Goal: Task Accomplishment & Management: Manage account settings

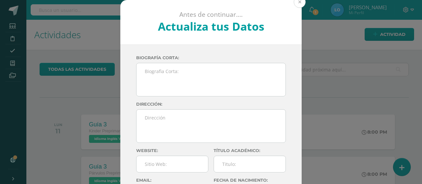
click at [294, 1] on button at bounding box center [300, 2] width 12 height 12
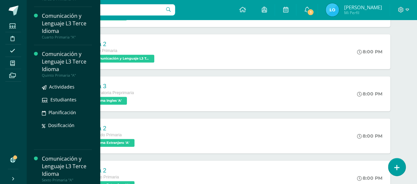
scroll to position [139, 0]
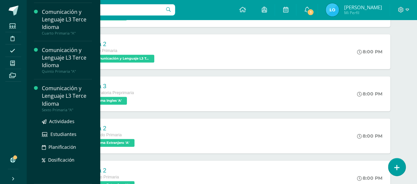
click at [53, 99] on div "Comunicación y Lenguaje L3 Terce Idioma" at bounding box center [67, 96] width 50 height 23
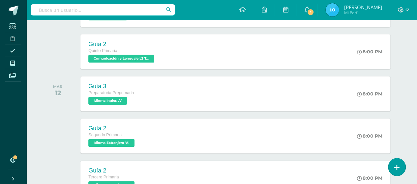
scroll to position [73, 0]
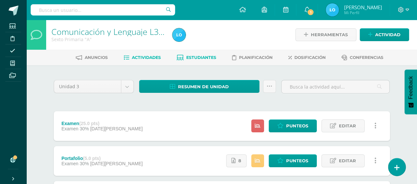
click at [183, 58] on link "Estudiantes" at bounding box center [197, 57] width 40 height 11
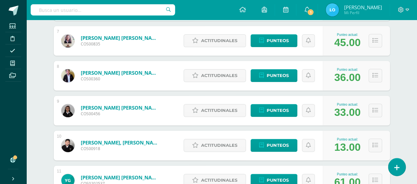
scroll to position [330, 0]
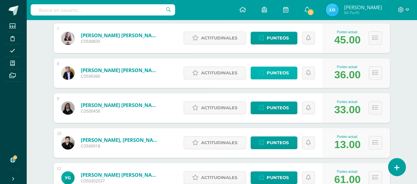
click at [270, 72] on span "Punteos" at bounding box center [278, 73] width 22 height 12
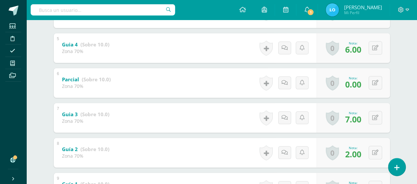
scroll to position [277, 0]
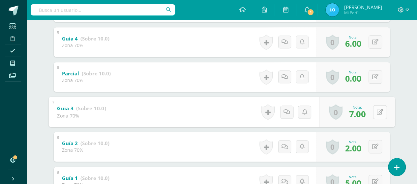
click at [376, 112] on icon at bounding box center [379, 112] width 7 height 6
type input "6"
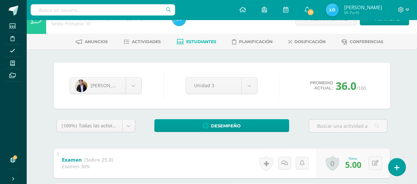
scroll to position [0, 0]
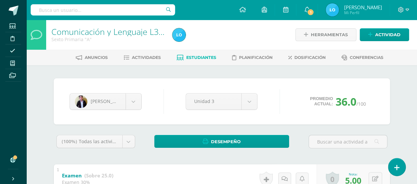
click at [190, 58] on span "Estudiantes" at bounding box center [201, 57] width 30 height 5
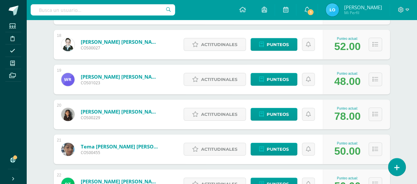
scroll to position [717, 0]
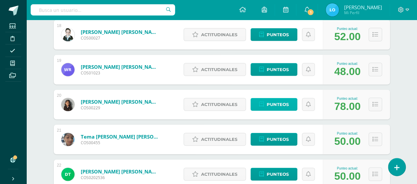
click at [267, 103] on span "Punteos" at bounding box center [278, 105] width 22 height 12
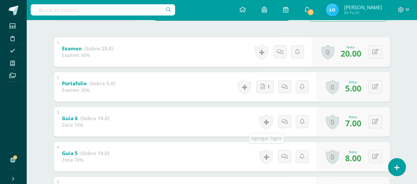
scroll to position [132, 0]
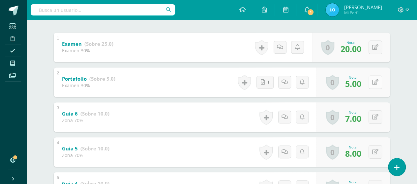
click at [377, 80] on icon at bounding box center [375, 82] width 6 height 6
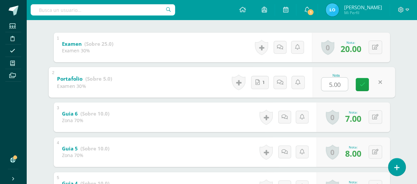
type input "0"
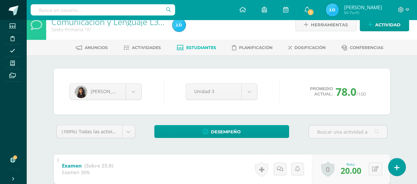
scroll to position [0, 0]
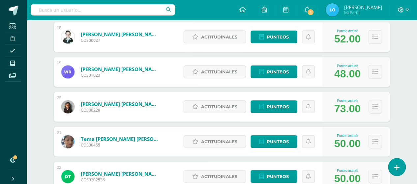
scroll to position [725, 0]
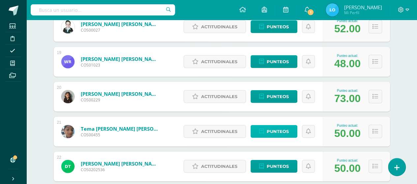
click at [269, 130] on span "Punteos" at bounding box center [278, 132] width 22 height 12
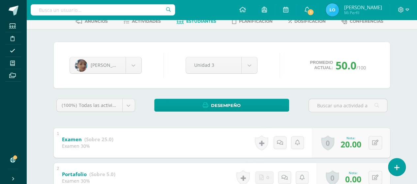
scroll to position [66, 0]
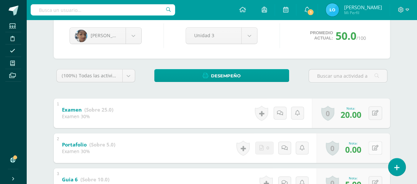
click at [371, 147] on div "0 Logros Logros obtenidos Aún no hay logros agregados Nota: 0.00" at bounding box center [353, 149] width 74 height 30
click at [380, 147] on icon at bounding box center [379, 148] width 7 height 6
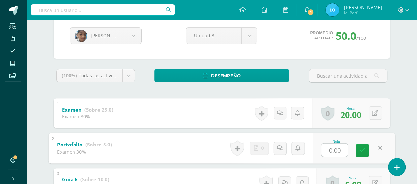
type input "5"
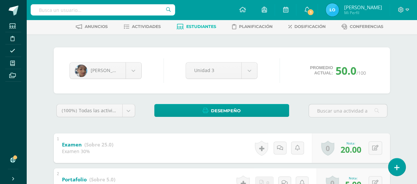
scroll to position [0, 0]
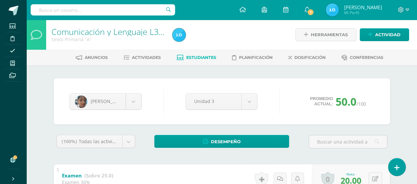
click at [216, 60] on link "Estudiantes" at bounding box center [197, 57] width 40 height 11
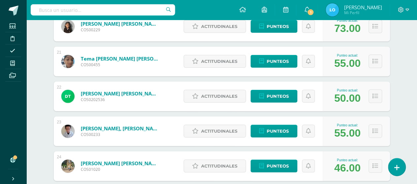
scroll to position [806, 0]
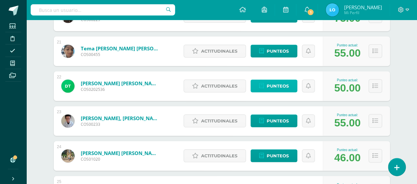
click at [269, 83] on span "Punteos" at bounding box center [278, 86] width 22 height 12
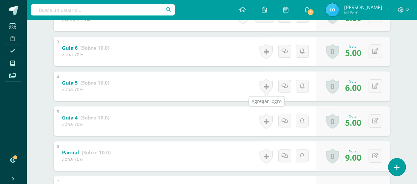
scroll to position [231, 0]
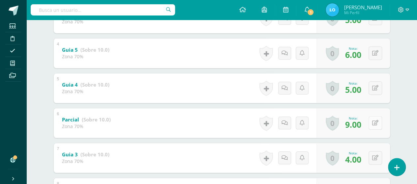
click at [374, 124] on button at bounding box center [376, 123] width 14 height 14
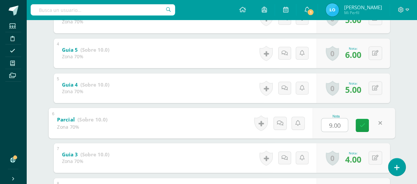
type input "0"
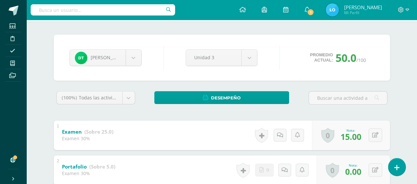
scroll to position [0, 0]
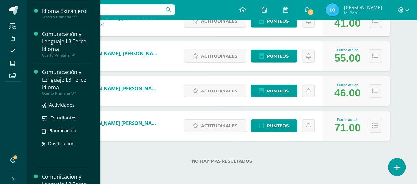
scroll to position [139, 0]
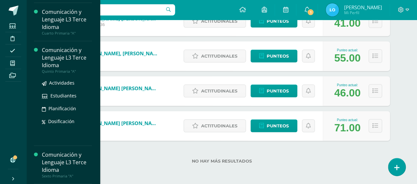
click at [63, 62] on div "Comunicación y Lenguaje L3 Terce Idioma" at bounding box center [67, 57] width 50 height 23
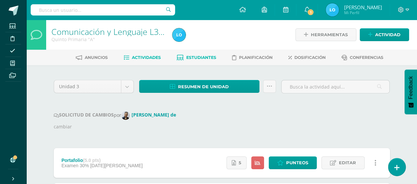
click at [189, 58] on span "Estudiantes" at bounding box center [201, 57] width 30 height 5
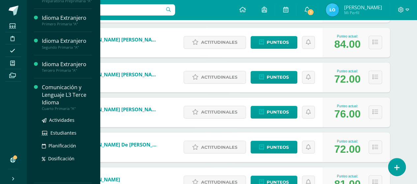
scroll to position [66, 0]
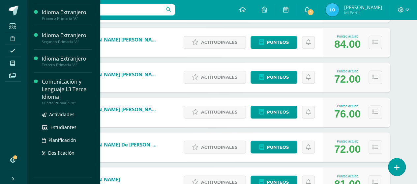
click at [66, 96] on div "Comunicación y Lenguaje L3 Terce Idioma" at bounding box center [67, 89] width 50 height 23
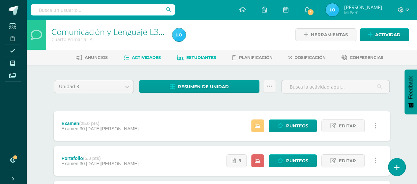
click at [208, 57] on span "Estudiantes" at bounding box center [201, 57] width 30 height 5
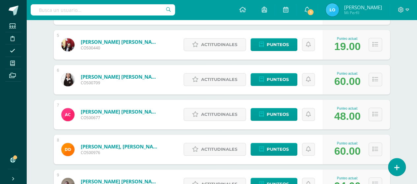
scroll to position [264, 0]
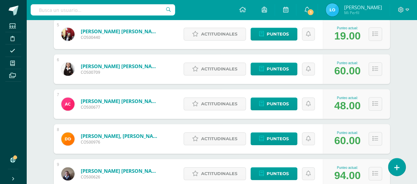
click at [104, 70] on span "COS00709" at bounding box center [120, 73] width 79 height 6
click at [273, 72] on span "Punteos" at bounding box center [278, 69] width 22 height 12
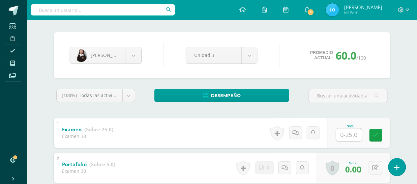
scroll to position [79, 0]
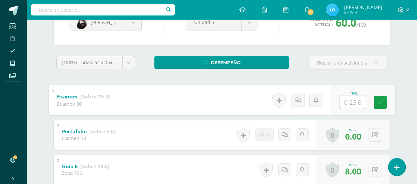
click at [347, 100] on input "text" at bounding box center [352, 101] width 26 height 13
type input "20"
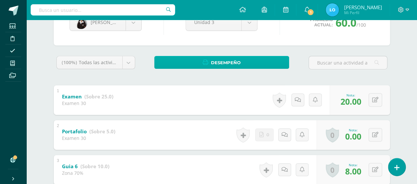
scroll to position [0, 0]
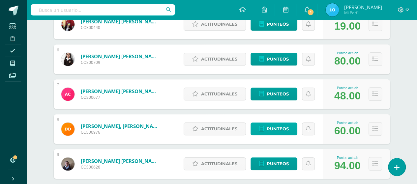
scroll to position [264, 0]
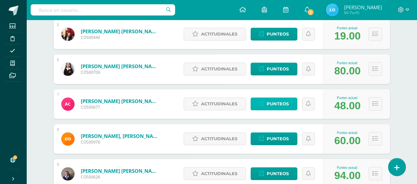
click at [261, 99] on link "Punteos" at bounding box center [274, 104] width 47 height 13
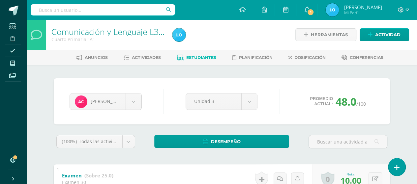
scroll to position [66, 0]
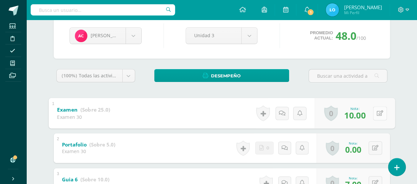
click at [372, 114] on div "0 Logros Logros obtenidos Aún no hay logros agregados Nota: 10.00" at bounding box center [354, 113] width 80 height 31
click at [382, 115] on icon at bounding box center [379, 113] width 7 height 6
type input "5"
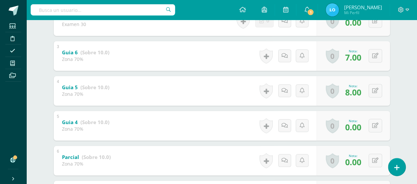
scroll to position [231, 0]
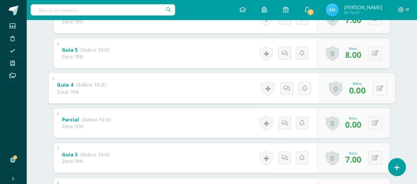
click at [374, 87] on button at bounding box center [380, 88] width 14 height 14
type input "8"
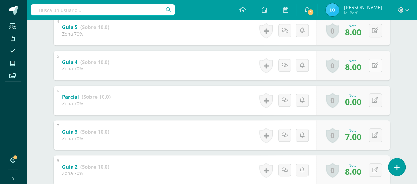
scroll to position [264, 0]
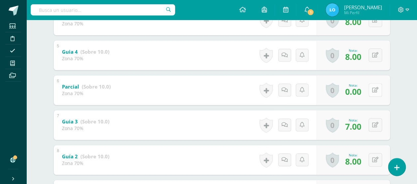
click at [378, 88] on icon at bounding box center [375, 90] width 6 height 6
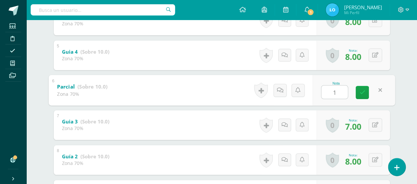
type input "10"
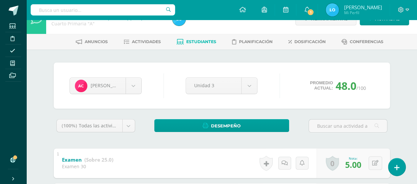
scroll to position [0, 0]
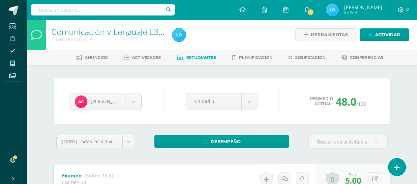
click at [196, 53] on link "Estudiantes" at bounding box center [197, 57] width 40 height 11
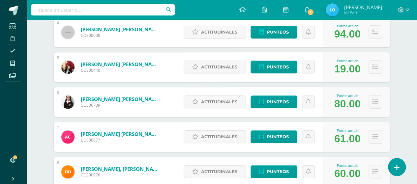
scroll to position [264, 0]
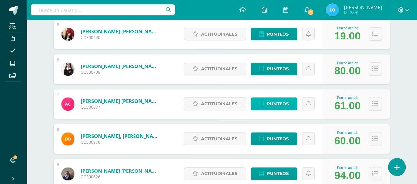
click at [286, 104] on span "Punteos" at bounding box center [278, 104] width 22 height 12
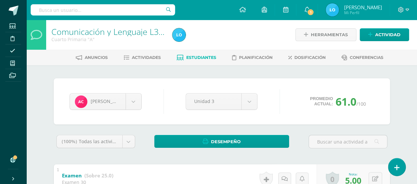
click at [190, 56] on span "Estudiantes" at bounding box center [201, 57] width 30 height 5
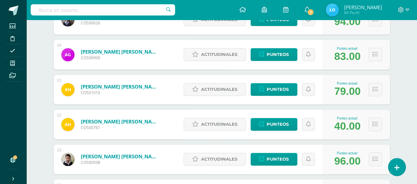
scroll to position [429, 0]
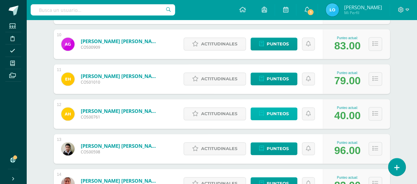
click at [291, 118] on link "Punteos" at bounding box center [274, 113] width 47 height 13
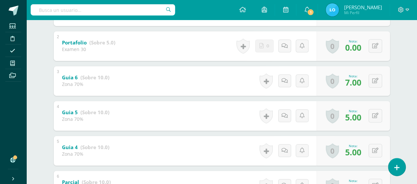
scroll to position [178, 0]
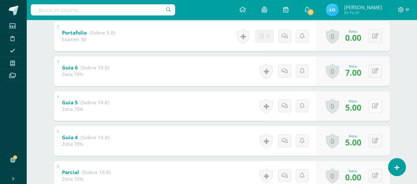
click at [377, 104] on icon at bounding box center [375, 106] width 6 height 6
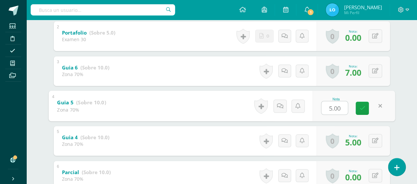
type input "8"
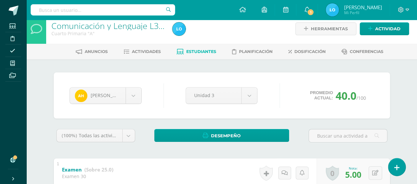
scroll to position [0, 0]
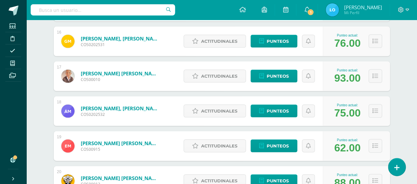
scroll to position [674, 0]
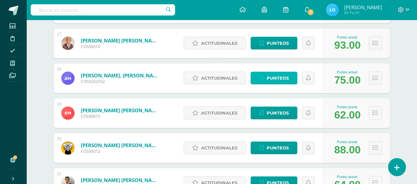
click at [277, 77] on span "Punteos" at bounding box center [278, 78] width 22 height 12
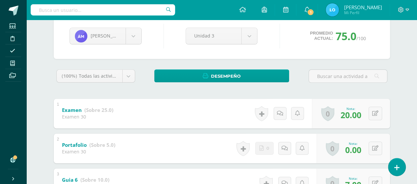
scroll to position [66, 0]
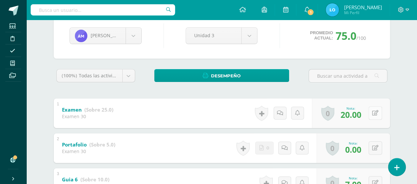
click at [376, 113] on icon at bounding box center [375, 113] width 6 height 6
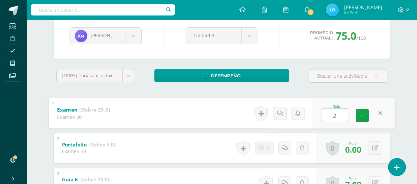
type input "25"
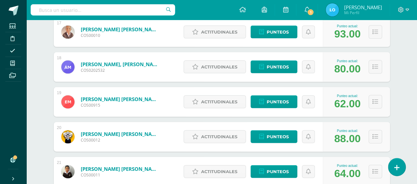
scroll to position [707, 0]
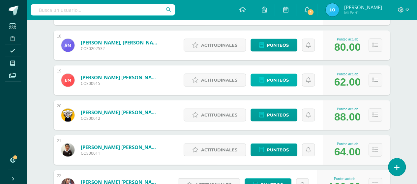
click at [268, 84] on span "Punteos" at bounding box center [278, 80] width 22 height 12
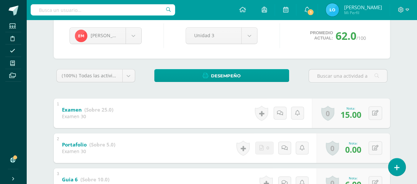
scroll to position [99, 0]
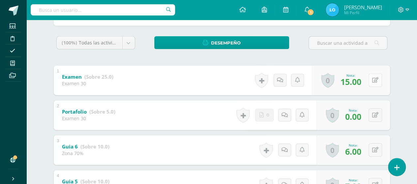
click at [379, 81] on button at bounding box center [376, 81] width 14 height 14
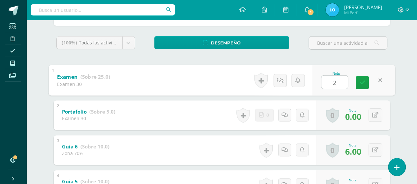
type input "25"
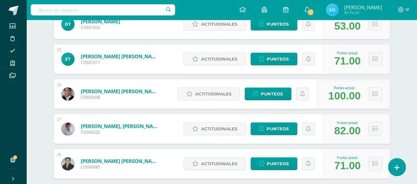
scroll to position [975, 0]
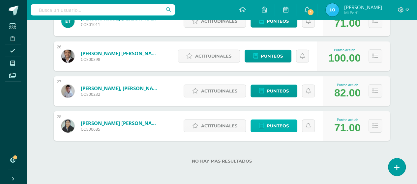
click at [282, 128] on span "Punteos" at bounding box center [278, 126] width 22 height 12
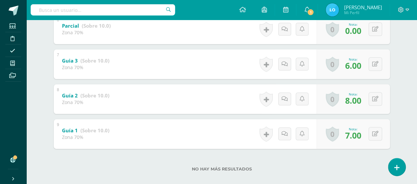
scroll to position [333, 0]
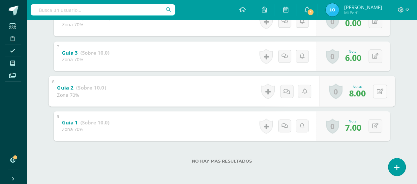
click at [378, 88] on button at bounding box center [380, 91] width 14 height 14
type input "7"
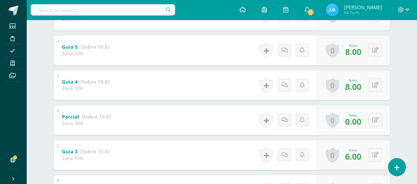
scroll to position [201, 0]
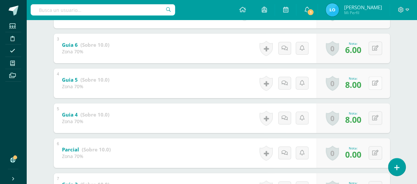
click at [376, 82] on icon at bounding box center [375, 83] width 6 height 6
click at [376, 82] on icon at bounding box center [379, 83] width 7 height 6
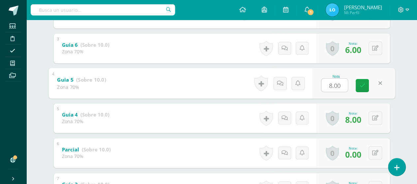
type input "7"
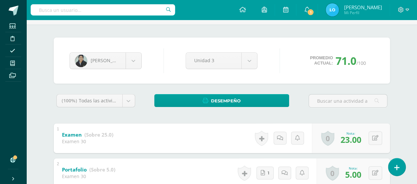
scroll to position [3, 0]
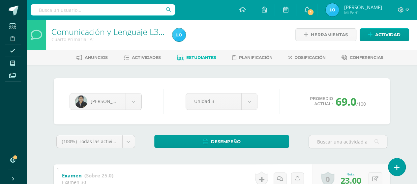
click at [203, 58] on span "Estudiantes" at bounding box center [201, 57] width 30 height 5
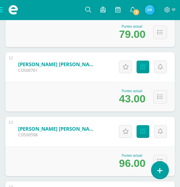
scroll to position [877, 0]
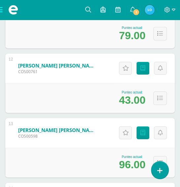
click at [1, 12] on span at bounding box center [13, 10] width 26 height 20
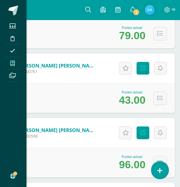
click at [15, 63] on span at bounding box center [12, 63] width 15 height 9
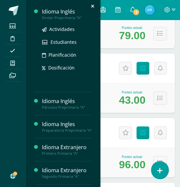
click at [52, 15] on div "Kinder Preprimaria "A"" at bounding box center [67, 17] width 50 height 5
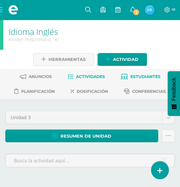
click at [134, 74] on span "Estudiantes" at bounding box center [145, 76] width 30 height 5
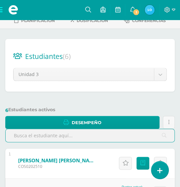
scroll to position [7, 0]
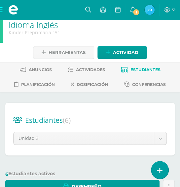
click at [4, 12] on span at bounding box center [13, 10] width 26 height 20
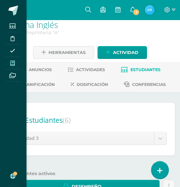
click at [16, 66] on span at bounding box center [12, 63] width 15 height 9
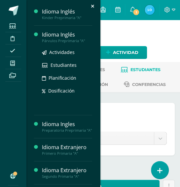
click at [64, 43] on div "Párvulos Preprimaria "A"" at bounding box center [67, 41] width 50 height 5
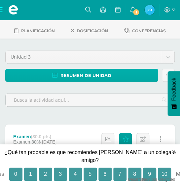
scroll to position [33, 0]
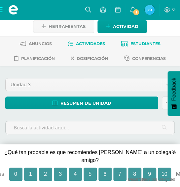
click at [136, 39] on link "Estudiantes" at bounding box center [141, 44] width 40 height 11
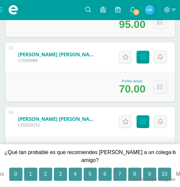
scroll to position [486, 0]
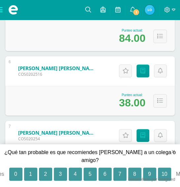
click at [2, 12] on span at bounding box center [13, 10] width 26 height 20
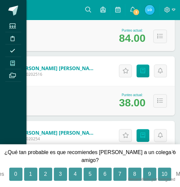
click at [13, 67] on span at bounding box center [12, 63] width 15 height 9
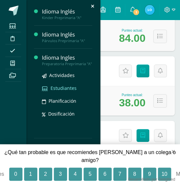
click at [58, 91] on span "Estudiantes" at bounding box center [63, 88] width 26 height 6
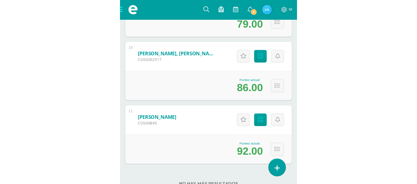
scroll to position [381, 0]
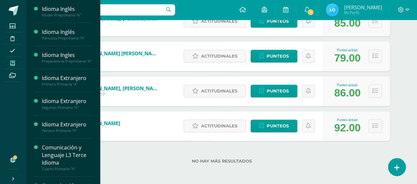
click at [13, 69] on link "Mis cursos" at bounding box center [13, 63] width 16 height 13
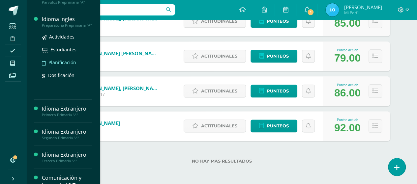
scroll to position [66, 0]
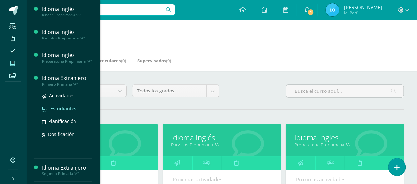
click at [68, 110] on span "Estudiantes" at bounding box center [63, 108] width 26 height 6
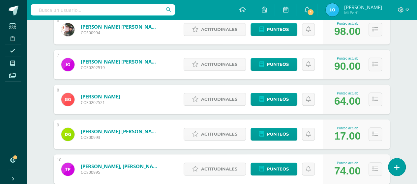
scroll to position [304, 0]
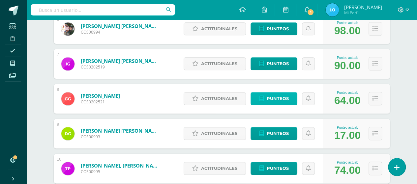
click at [179, 101] on icon at bounding box center [261, 99] width 5 height 6
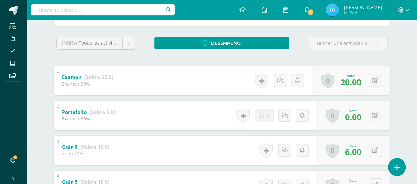
scroll to position [99, 0]
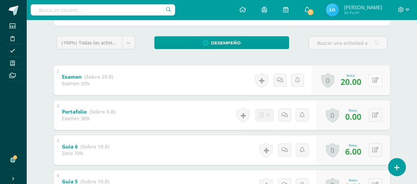
click at [375, 77] on button at bounding box center [376, 81] width 14 height 14
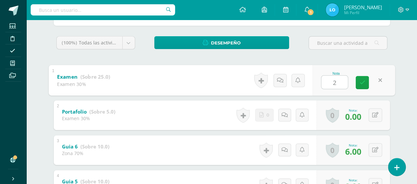
type input "25"
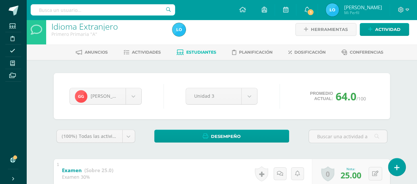
scroll to position [0, 0]
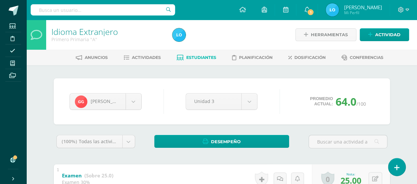
click at [195, 63] on div "Anuncios Actividades Estudiantes Planificación Dosificación Conferencias" at bounding box center [229, 57] width 406 height 15
click at [196, 59] on span "Estudiantes" at bounding box center [201, 57] width 30 height 5
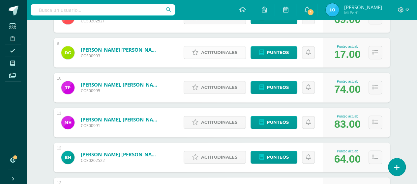
scroll to position [396, 0]
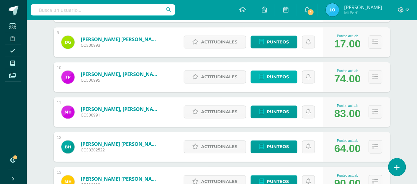
click at [286, 78] on span "Punteos" at bounding box center [278, 77] width 22 height 12
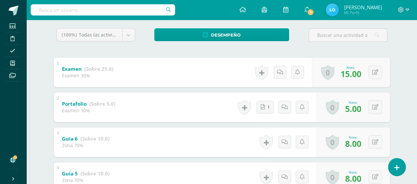
scroll to position [145, 0]
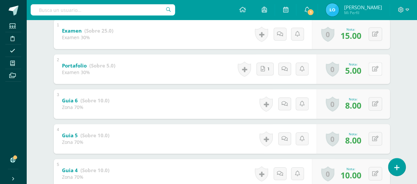
click at [377, 69] on icon at bounding box center [375, 69] width 6 height 6
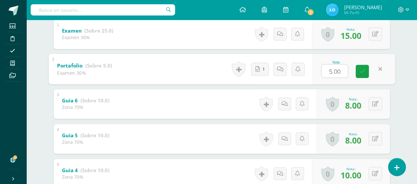
type input "0"
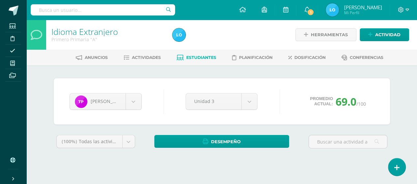
click at [186, 59] on span "Estudiantes" at bounding box center [201, 57] width 30 height 5
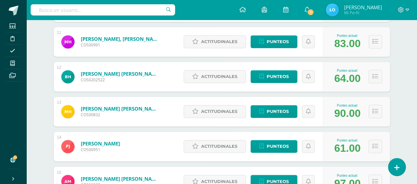
scroll to position [476, 0]
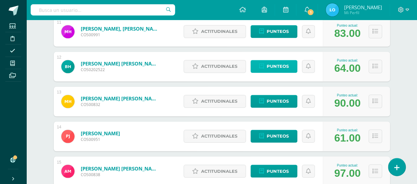
click at [275, 63] on span "Punteos" at bounding box center [278, 66] width 22 height 12
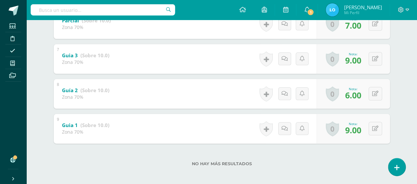
scroll to position [333, 0]
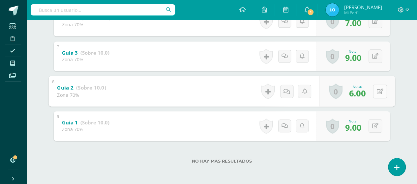
click at [375, 93] on button at bounding box center [380, 91] width 14 height 14
type input "7"
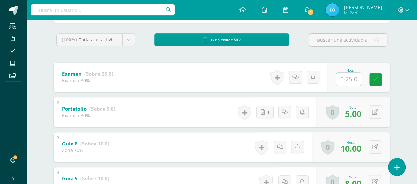
scroll to position [0, 0]
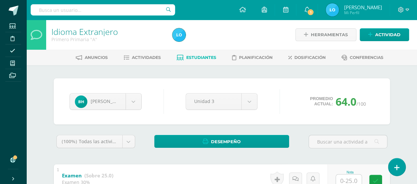
click at [200, 58] on span "Estudiantes" at bounding box center [201, 57] width 30 height 5
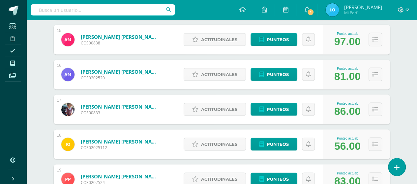
scroll to position [641, 0]
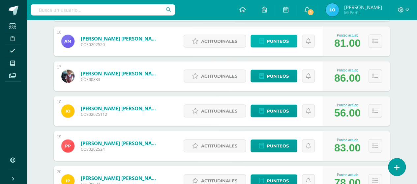
click at [276, 43] on span "Punteos" at bounding box center [278, 41] width 22 height 12
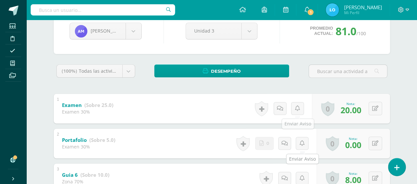
scroll to position [99, 0]
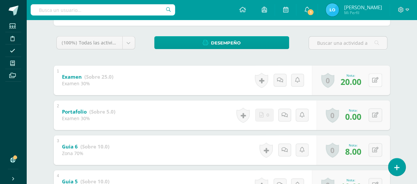
click at [374, 80] on icon at bounding box center [375, 80] width 6 height 6
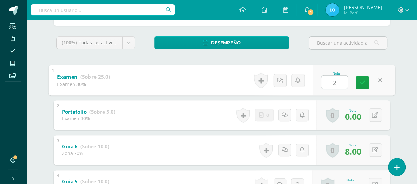
type input "25"
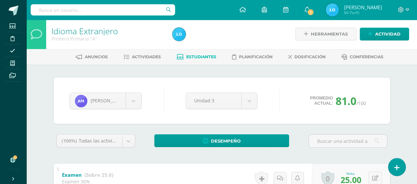
scroll to position [0, 0]
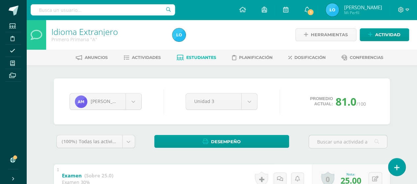
click at [200, 59] on span "Estudiantes" at bounding box center [201, 57] width 30 height 5
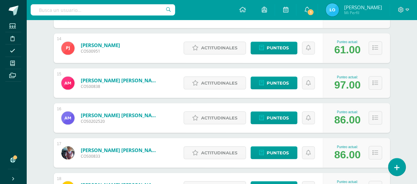
scroll to position [575, 0]
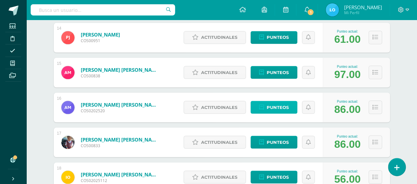
click at [287, 103] on span "Punteos" at bounding box center [278, 107] width 22 height 12
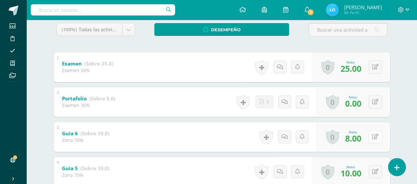
scroll to position [145, 0]
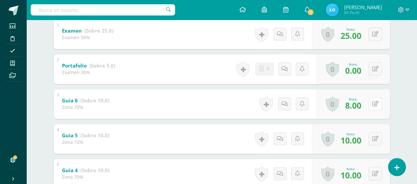
click at [378, 100] on button at bounding box center [376, 104] width 14 height 14
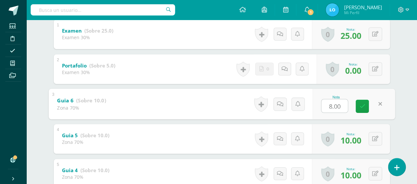
type input "7"
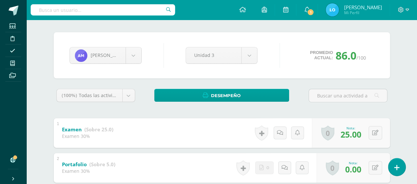
scroll to position [0, 0]
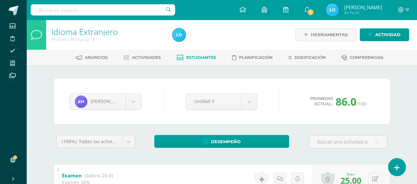
click at [213, 53] on link "Estudiantes" at bounding box center [197, 57] width 40 height 11
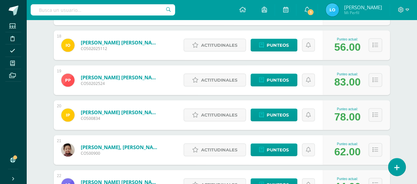
scroll to position [740, 0]
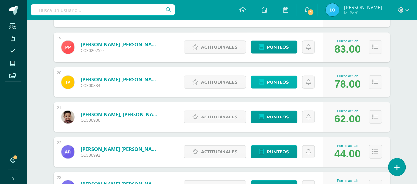
click at [278, 83] on span "Punteos" at bounding box center [278, 82] width 22 height 12
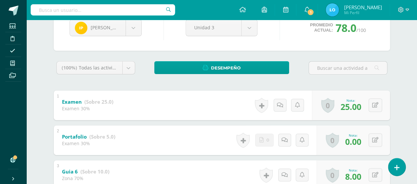
scroll to position [99, 0]
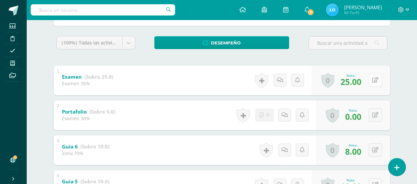
click at [378, 79] on button at bounding box center [376, 81] width 14 height 14
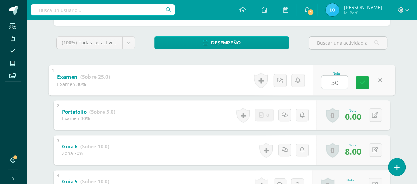
click at [366, 81] on link at bounding box center [362, 82] width 13 height 13
click at [357, 104] on div "0 [GEOGRAPHIC_DATA] Logros obtenidos Aún no hay logros agregados Nota: 0.00" at bounding box center [353, 116] width 74 height 30
click at [340, 78] on input "0" at bounding box center [334, 81] width 26 height 13
click at [375, 113] on icon at bounding box center [375, 115] width 6 height 6
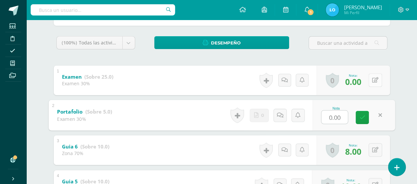
click at [374, 74] on button at bounding box center [376, 81] width 14 height 14
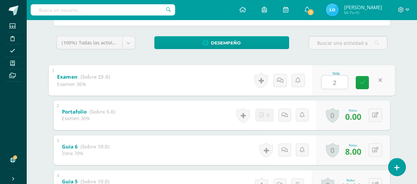
type input "25"
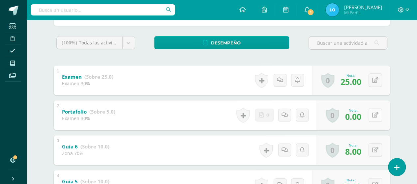
click at [372, 112] on button at bounding box center [376, 115] width 14 height 14
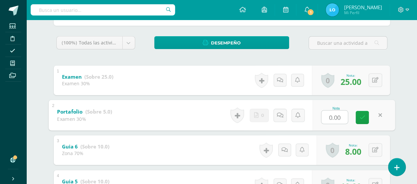
type input "5"
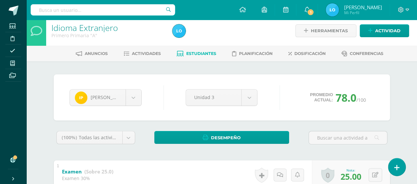
scroll to position [0, 0]
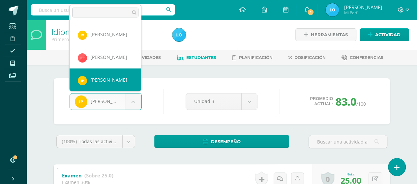
scroll to position [409, 0]
select select "1252"
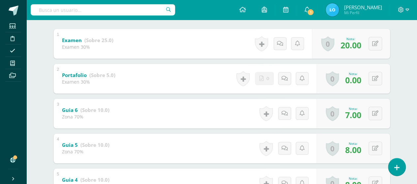
scroll to position [145, 0]
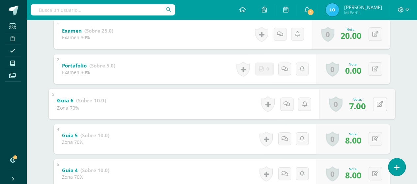
click at [373, 103] on button at bounding box center [380, 104] width 14 height 14
type input "8"
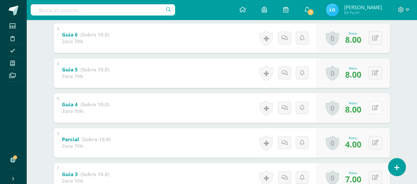
scroll to position [244, 0]
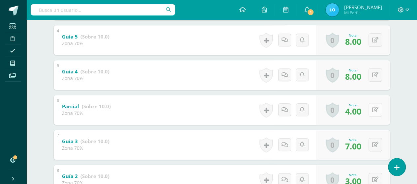
click at [378, 111] on icon at bounding box center [375, 110] width 6 height 6
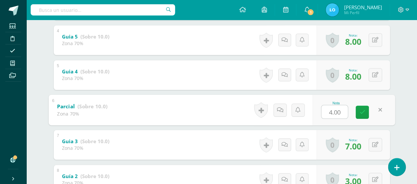
type input "5"
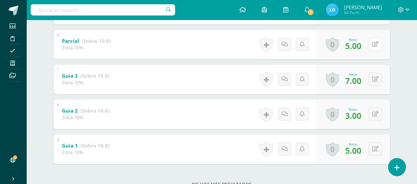
scroll to position [310, 0]
click at [376, 110] on button at bounding box center [380, 114] width 14 height 14
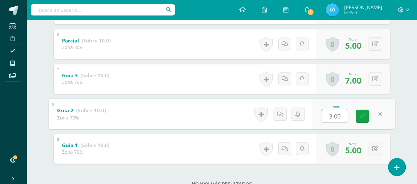
type input "4"
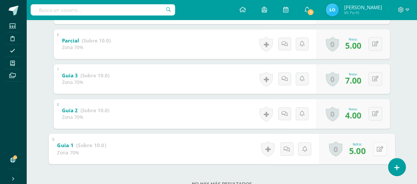
click at [373, 144] on button at bounding box center [380, 149] width 14 height 14
type input "6"
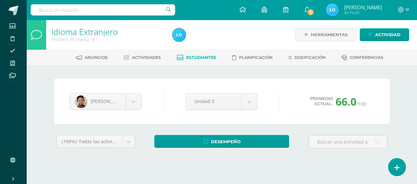
click at [195, 60] on span "Estudiantes" at bounding box center [201, 57] width 30 height 5
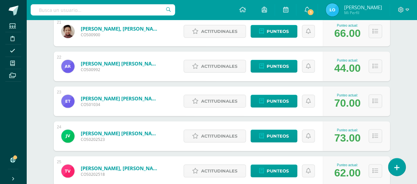
scroll to position [858, 0]
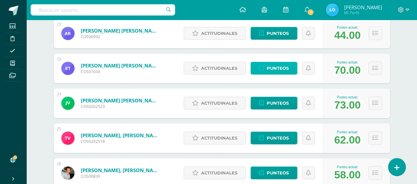
click at [282, 69] on span "Punteos" at bounding box center [278, 68] width 22 height 12
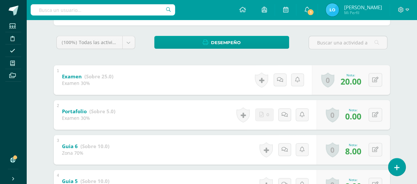
scroll to position [132, 0]
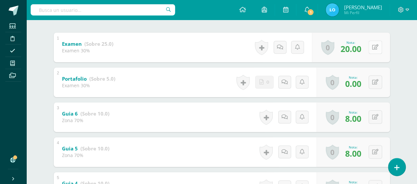
click at [374, 45] on button at bounding box center [376, 48] width 14 height 14
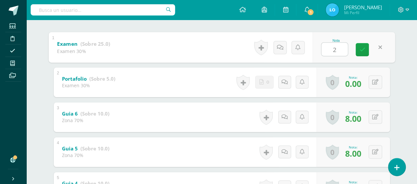
type input "25"
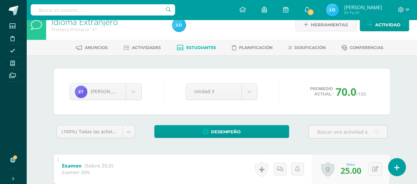
scroll to position [0, 0]
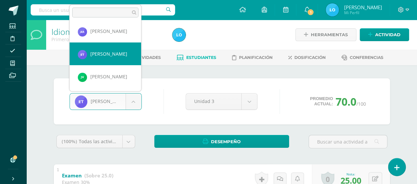
scroll to position [488, 0]
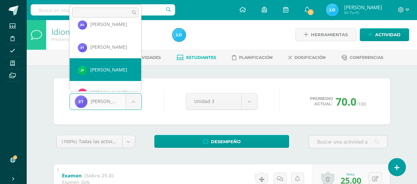
select select "1602"
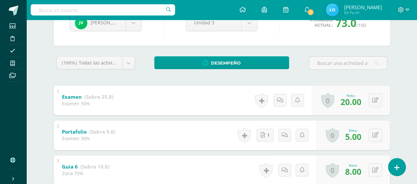
scroll to position [99, 0]
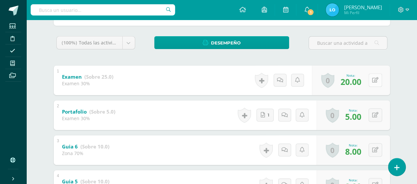
click at [375, 77] on button at bounding box center [376, 81] width 14 height 14
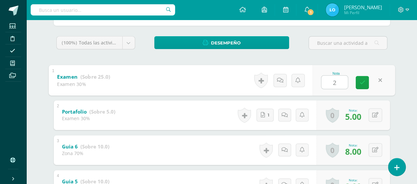
type input "25"
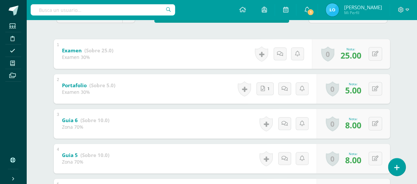
scroll to position [132, 0]
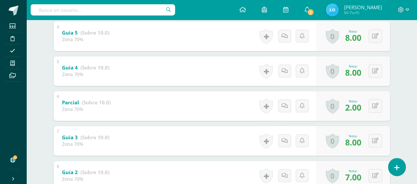
scroll to position [264, 0]
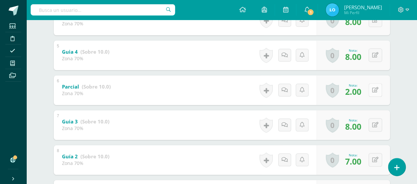
click at [372, 91] on div "0 Logros Logros obtenidos Aún no hay logros agregados Nota: 2.00" at bounding box center [353, 90] width 74 height 30
click at [379, 87] on icon at bounding box center [379, 90] width 7 height 6
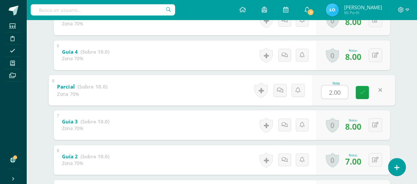
type input "5"
type input "4"
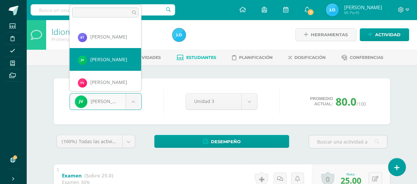
scroll to position [510, 0]
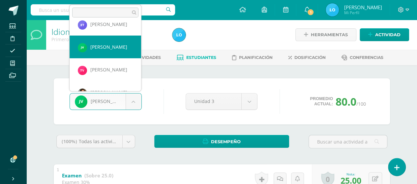
select select "1597"
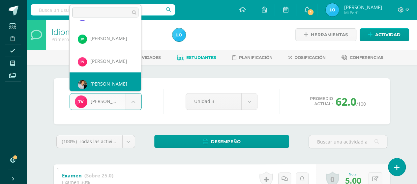
scroll to position [525, 0]
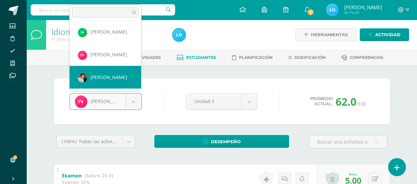
select select "1251"
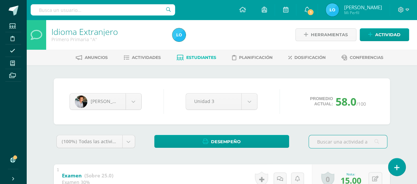
click at [200, 55] on span "Estudiantes" at bounding box center [201, 57] width 30 height 5
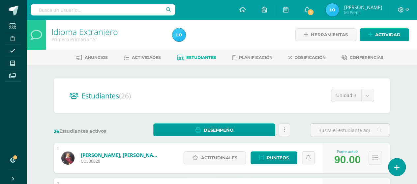
click at [89, 126] on div "26 Estudiantes activos" at bounding box center [93, 131] width 85 height 14
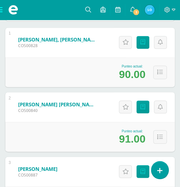
scroll to position [198, 0]
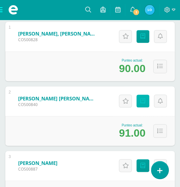
click at [141, 98] on icon at bounding box center [142, 101] width 5 height 6
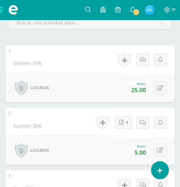
scroll to position [177, 0]
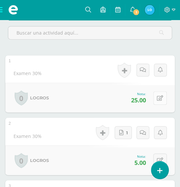
click at [157, 91] on button at bounding box center [160, 98] width 14 height 14
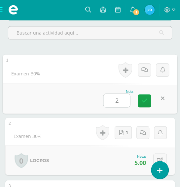
type input "25"
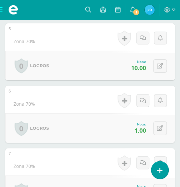
scroll to position [474, 0]
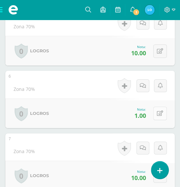
click at [159, 111] on icon at bounding box center [160, 114] width 6 height 6
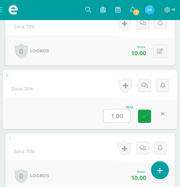
type input "6"
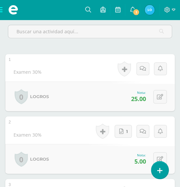
scroll to position [132, 0]
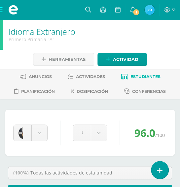
click at [141, 74] on span "Estudiantes" at bounding box center [145, 76] width 30 height 5
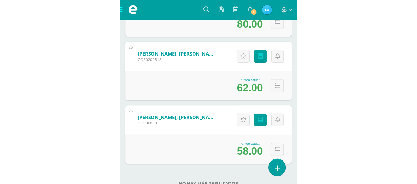
scroll to position [906, 0]
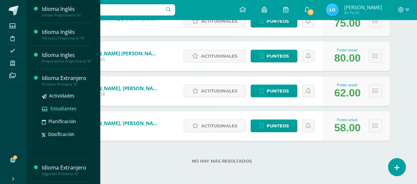
click at [58, 112] on span "Estudiantes" at bounding box center [63, 108] width 26 height 6
